Goal: Use online tool/utility: Use online tool/utility

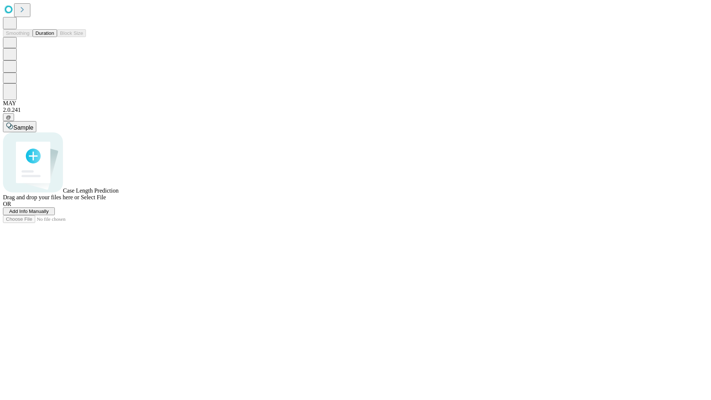
click at [54, 37] on button "Duration" at bounding box center [45, 33] width 24 height 8
click at [106, 200] on span "Select File" at bounding box center [93, 197] width 25 height 6
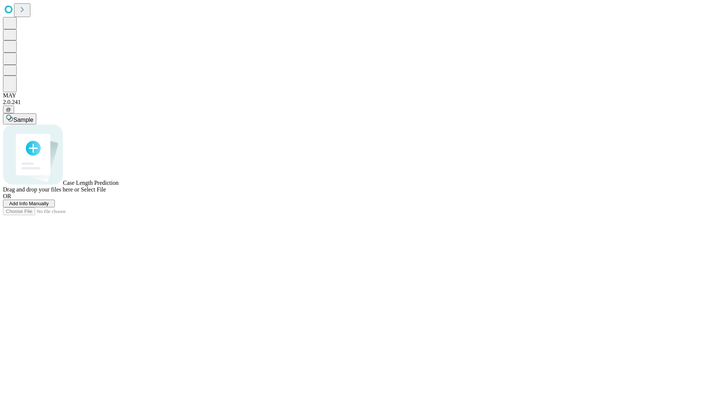
click at [106, 192] on span "Select File" at bounding box center [93, 189] width 25 height 6
